Goal: Task Accomplishment & Management: Manage account settings

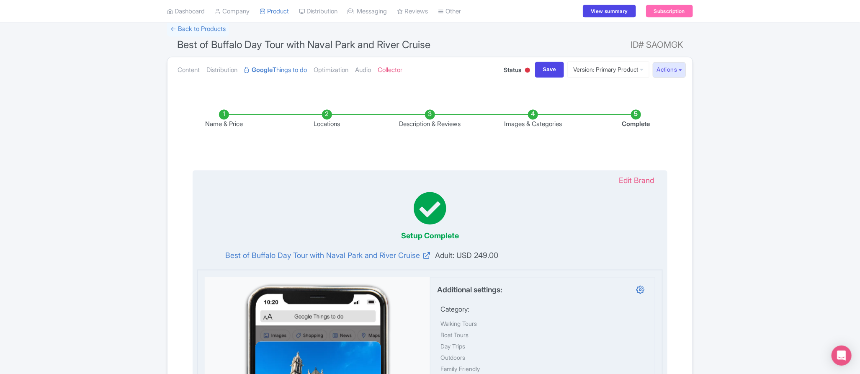
scroll to position [1096, 0]
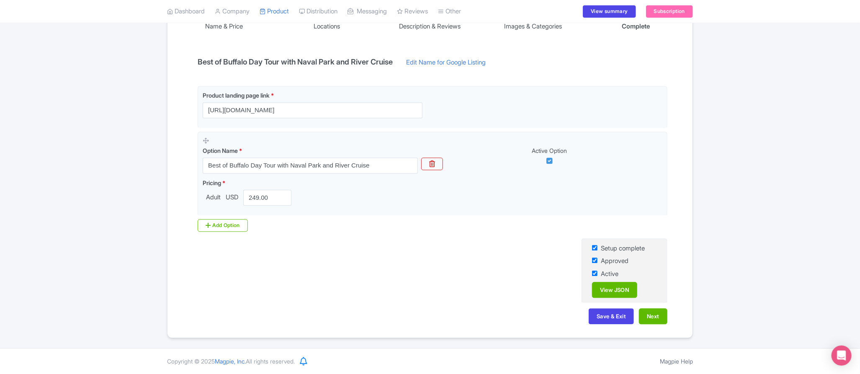
scroll to position [144, 0]
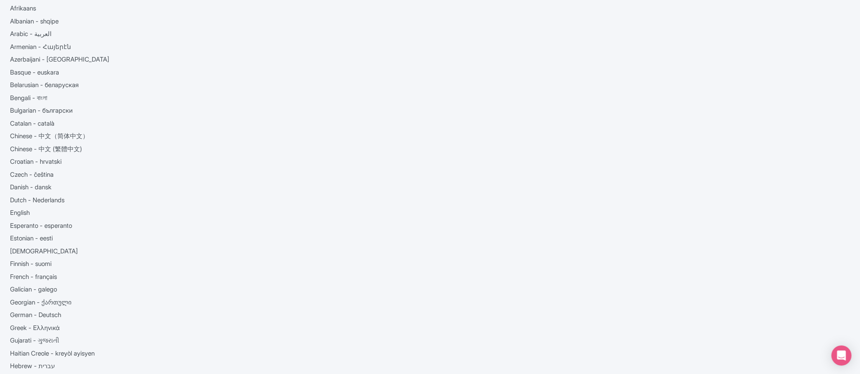
scroll to position [32, 0]
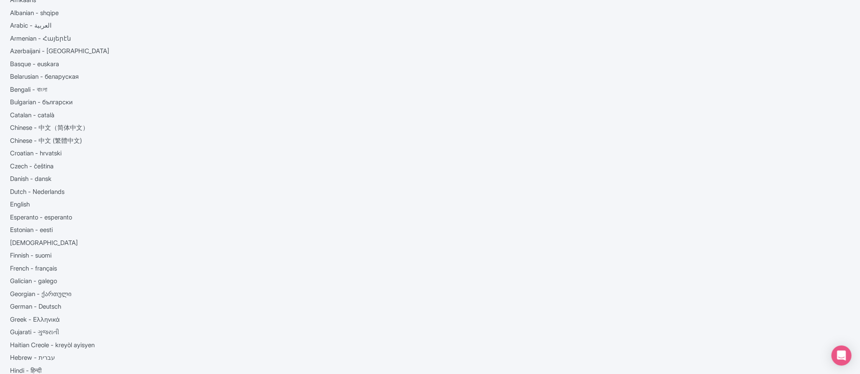
copy div "google_business_profile_name"
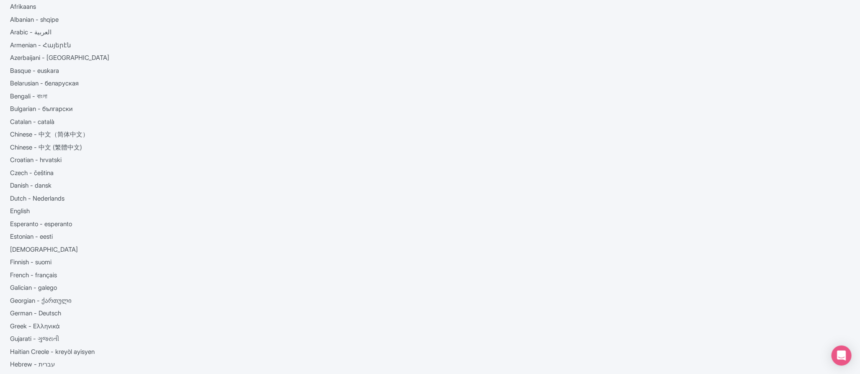
copy div "brand_name"
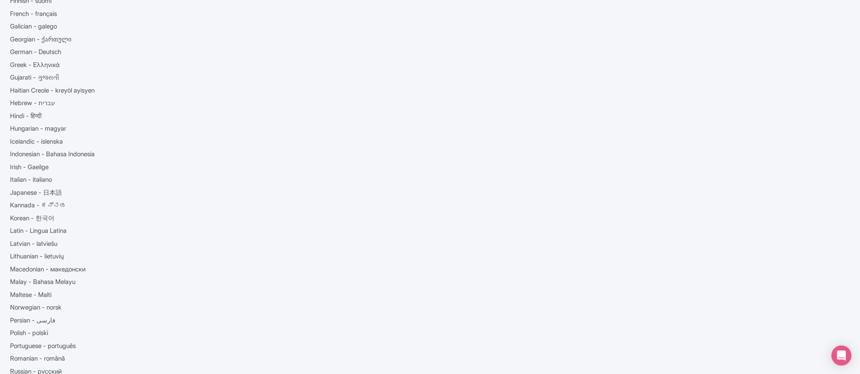
scroll to position [414, 0]
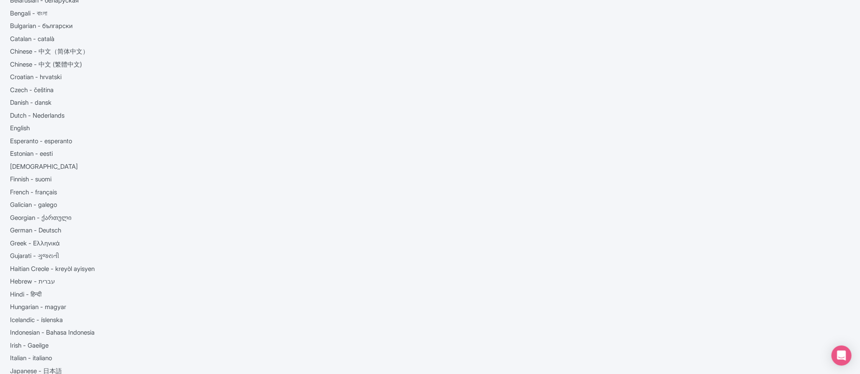
scroll to position [109, 0]
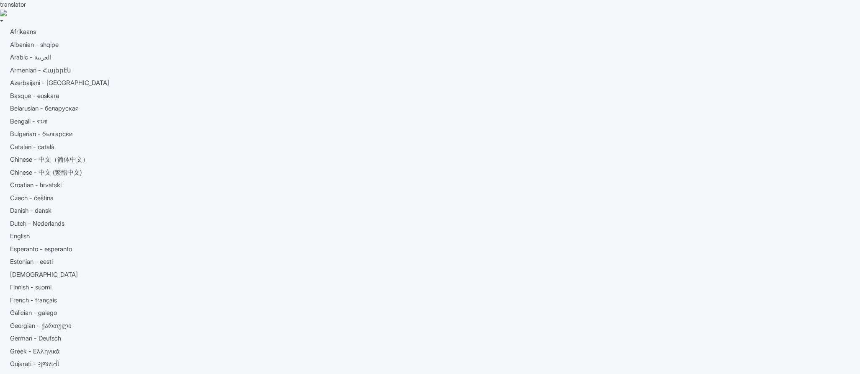
scroll to position [95, 0]
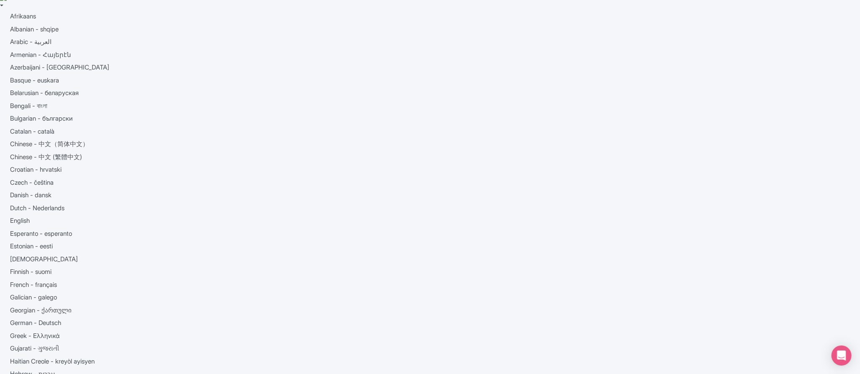
scroll to position [16, 0]
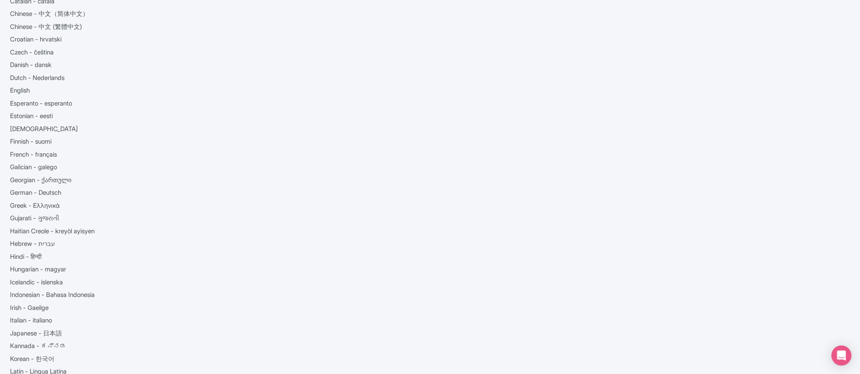
scroll to position [145, 0]
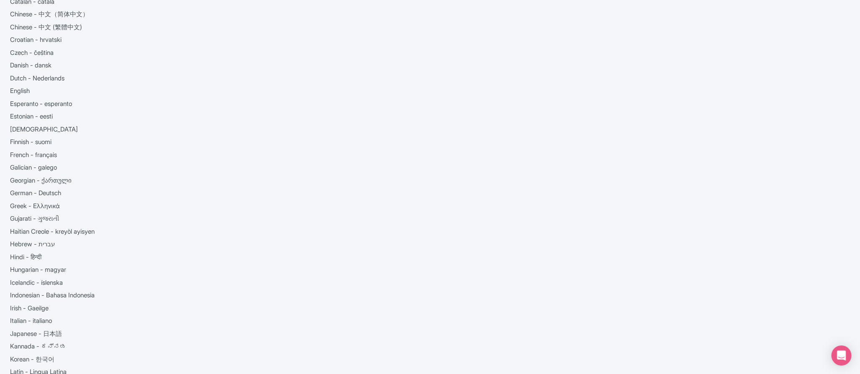
scroll to position [144, 0]
type input "See Sight Tours - [GEOGRAPHIC_DATA] Tours, [GEOGRAPHIC_DATA], [GEOGRAPHIC_DATA]…"
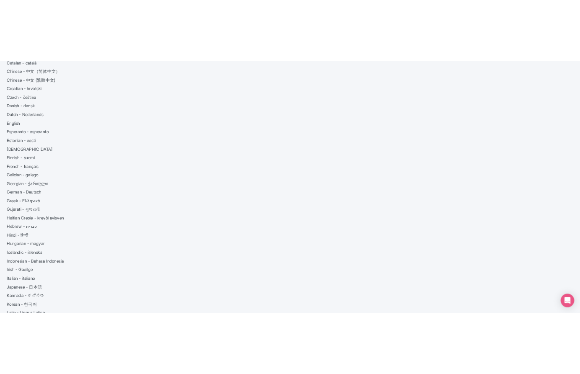
scroll to position [0, 0]
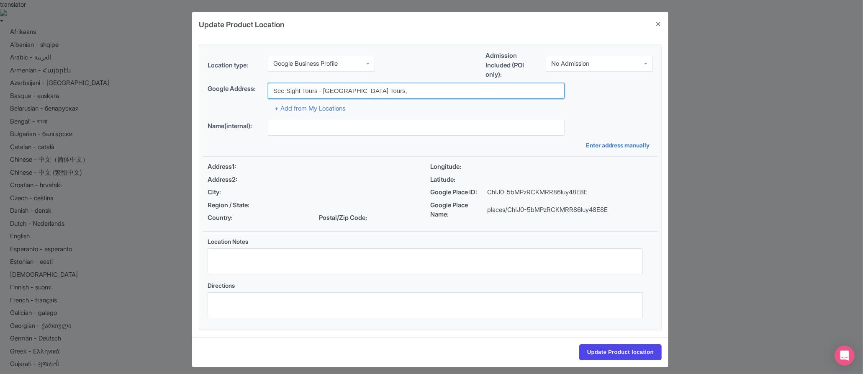
click at [380, 93] on input "See Sight Tours - [GEOGRAPHIC_DATA] Tours," at bounding box center [416, 91] width 297 height 16
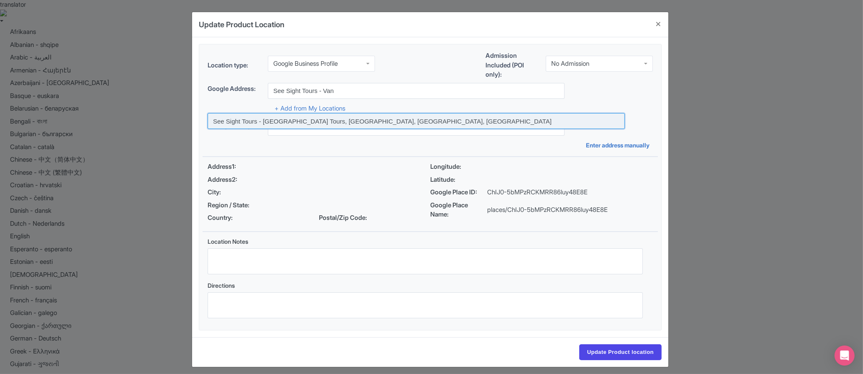
click at [378, 125] on input at bounding box center [416, 121] width 417 height 16
type input "See Sight Tours - [GEOGRAPHIC_DATA] Tours, [GEOGRAPHIC_DATA], [GEOGRAPHIC_DATA]…"
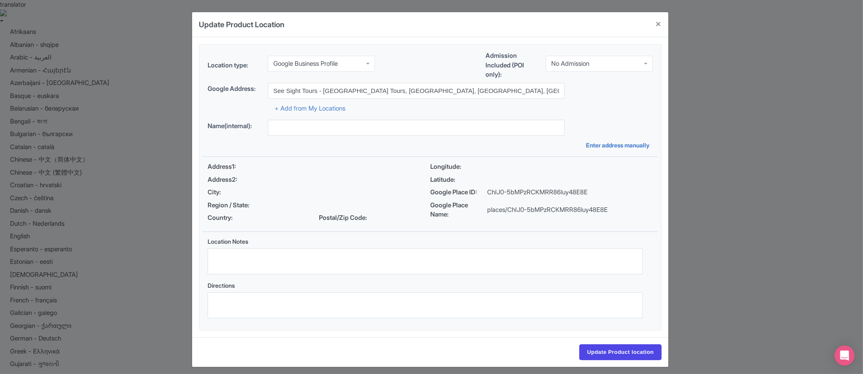
type input "See Sight Tours - [GEOGRAPHIC_DATA] Tours,"
click at [366, 173] on div "Address1: Address2: City: Region / State: Country: Postal/Zip Code:" at bounding box center [319, 194] width 223 height 64
click at [525, 188] on p "ChIJ0-5bMPzRCKMRR86luy48E8E" at bounding box center [537, 193] width 100 height 10
click at [491, 192] on p "ChIJ0-5bMPzRCKMRR86luy48E8E" at bounding box center [537, 193] width 100 height 10
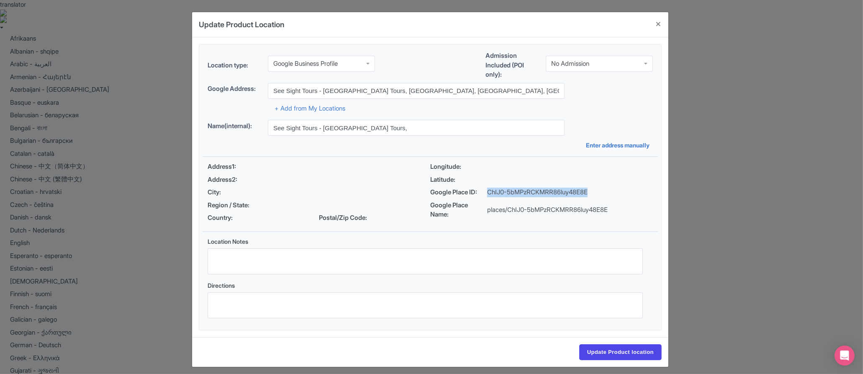
drag, startPoint x: 491, startPoint y: 192, endPoint x: 551, endPoint y: 191, distance: 60.7
click at [551, 191] on p "ChIJ0-5bMPzRCKMRR86luy48E8E" at bounding box center [537, 193] width 100 height 10
copy p "ChIJ0-5bMPzRCKMRR86luy48E8E"
click at [501, 143] on div "Name(internal): See Sight Tours - [GEOGRAPHIC_DATA] Tours, Enter address manual…" at bounding box center [431, 135] width 456 height 30
click at [480, 95] on input "See Sight Tours - [GEOGRAPHIC_DATA] Tours, [GEOGRAPHIC_DATA], [GEOGRAPHIC_DATA]…" at bounding box center [416, 91] width 297 height 16
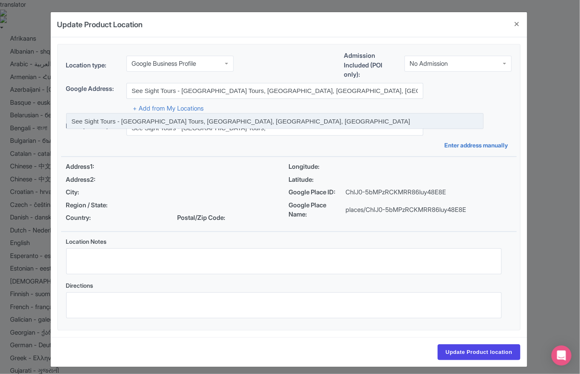
click at [257, 121] on input at bounding box center [274, 121] width 417 height 16
